Goal: Use online tool/utility: Utilize a website feature to perform a specific function

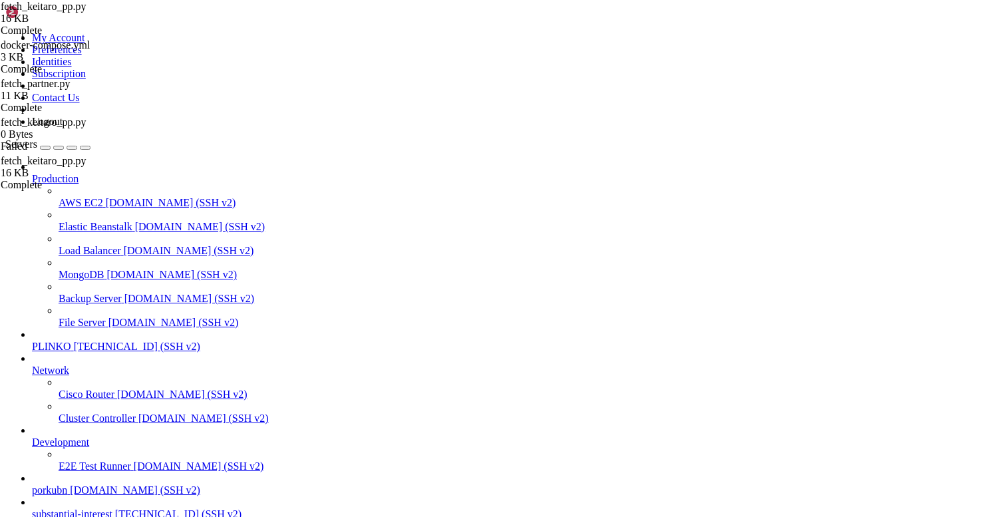
scroll to position [10, 0]
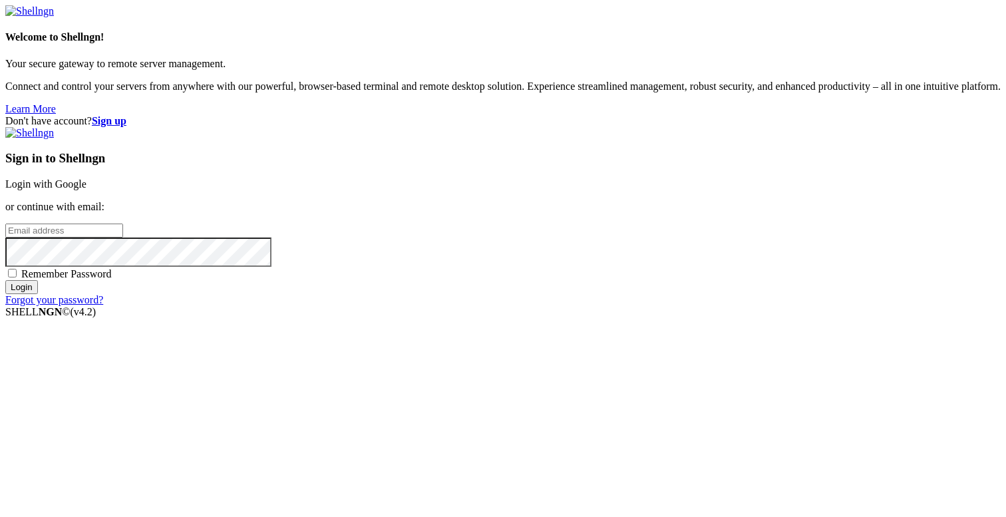
click at [379, 115] on div "Don't have account? Sign up Sign in to Shellngn Login with Google or continue w…" at bounding box center [503, 210] width 996 height 191
click at [87, 178] on link "Login with Google" at bounding box center [45, 183] width 81 height 11
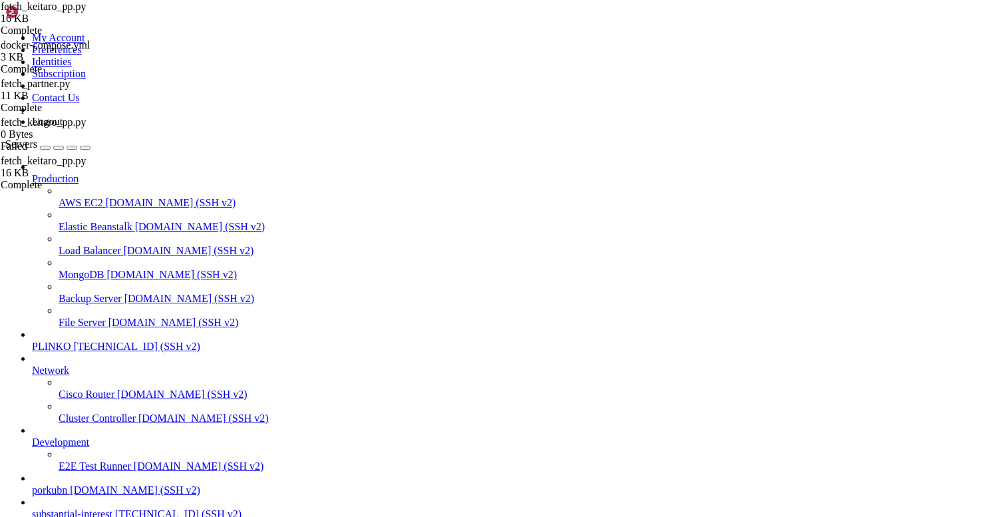
scroll to position [13074, 0]
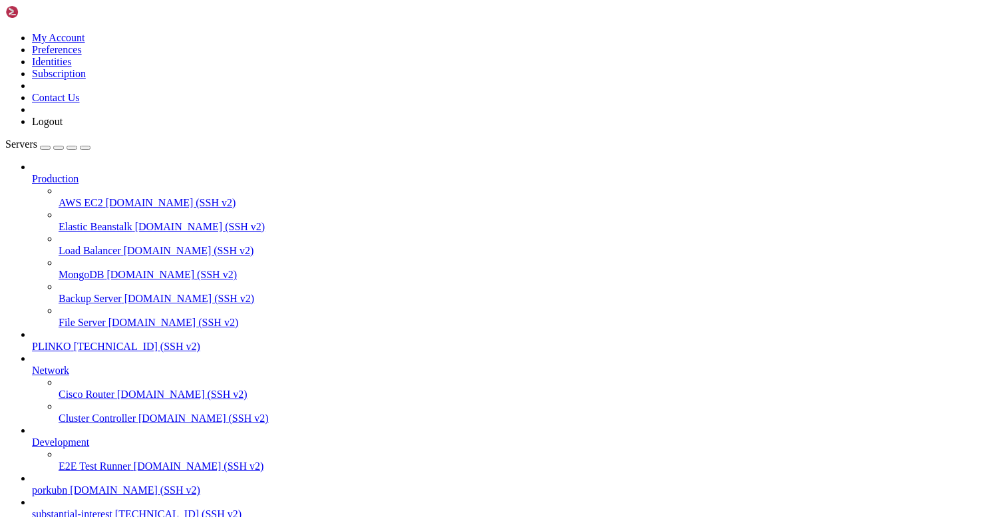
click at [71, 341] on span "PLINKO" at bounding box center [51, 346] width 39 height 11
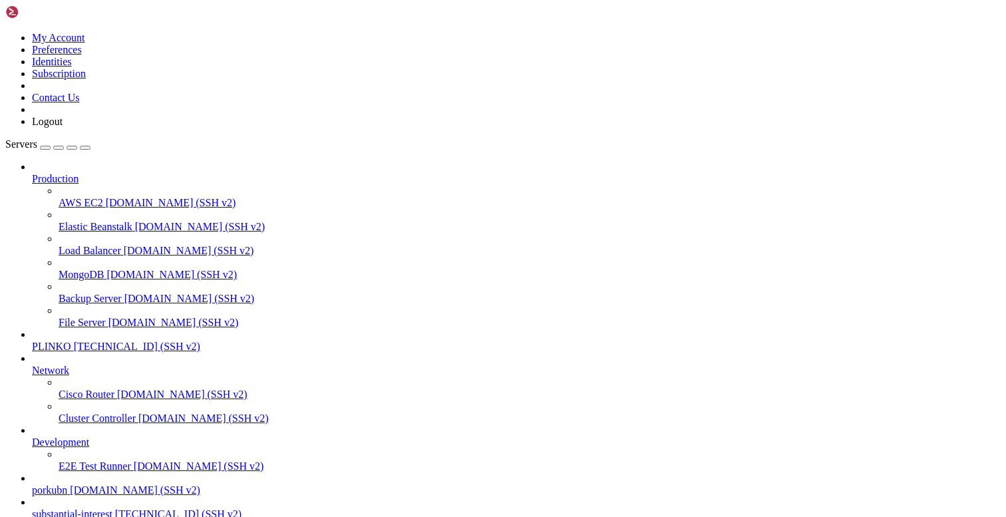
click at [71, 341] on span "PLINKO" at bounding box center [51, 346] width 39 height 11
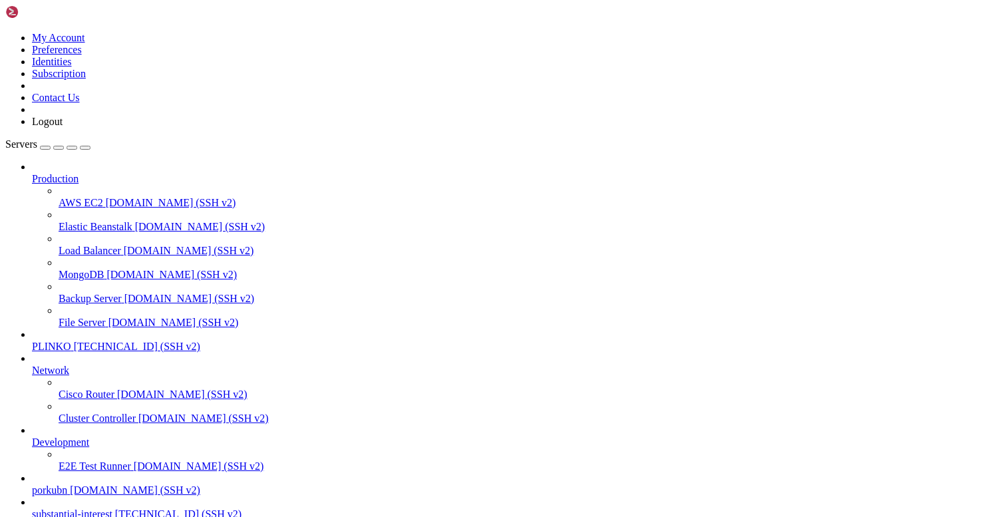
click at [61, 509] on span "substantial-interest" at bounding box center [72, 514] width 81 height 11
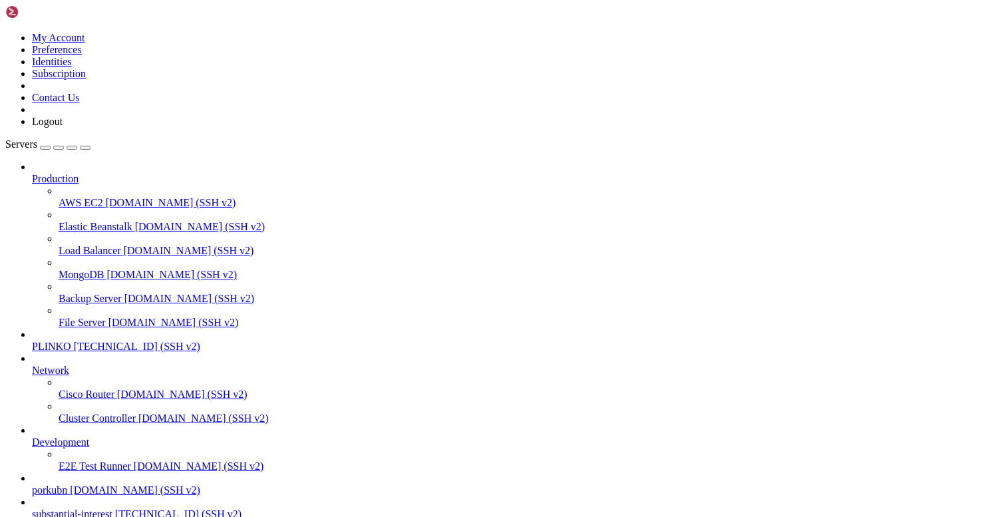
scroll to position [0, 0]
